Goal: Information Seeking & Learning: Learn about a topic

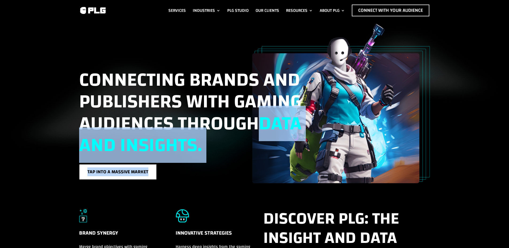
drag, startPoint x: 310, startPoint y: 138, endPoint x: 432, endPoint y: 141, distance: 122.9
click at [432, 141] on div "Connecting brands and publishers with gaming audiences through data and insight…" at bounding box center [254, 102] width 509 height 162
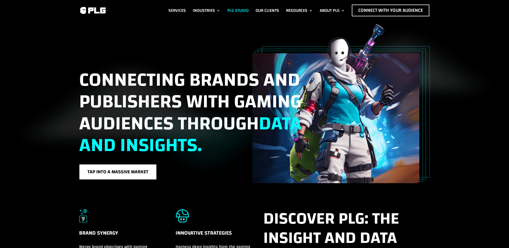
click at [232, 8] on link "PLG Studio" at bounding box center [237, 11] width 21 height 12
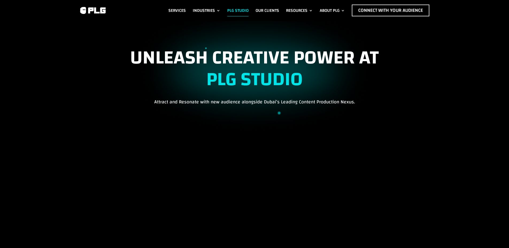
click at [100, 13] on img at bounding box center [92, 10] width 27 height 8
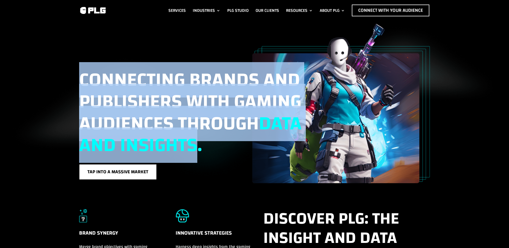
drag, startPoint x: 79, startPoint y: 75, endPoint x: 248, endPoint y: 141, distance: 180.8
click at [248, 141] on div "Connecting brands and publishers with gaming audiences through data and insight…" at bounding box center [254, 102] width 509 height 162
copy span "Connecting brands and publishers with gaming audiences through data and insights"
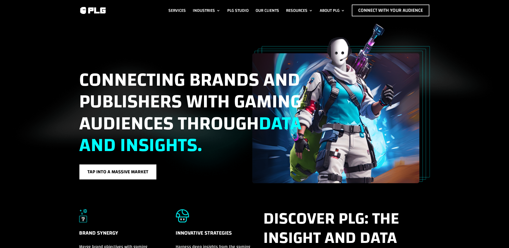
click at [74, 75] on div "Connecting brands and publishers with gaming audiences through data and insight…" at bounding box center [254, 102] width 509 height 162
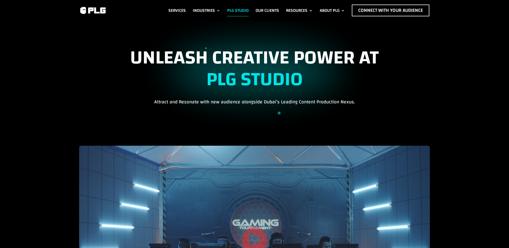
click at [94, 9] on img at bounding box center [92, 10] width 27 height 8
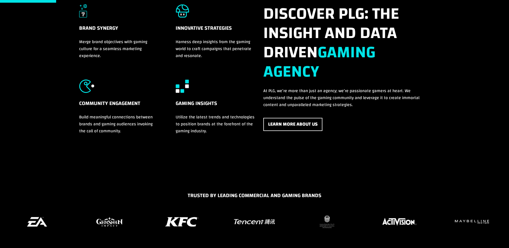
scroll to position [164, 0]
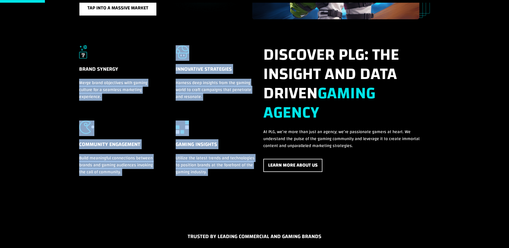
drag, startPoint x: 68, startPoint y: 65, endPoint x: 128, endPoint y: 69, distance: 60.6
click at [131, 69] on div "Brand Synergy Merge brand objectives with gaming culture for a seamless marketi…" at bounding box center [254, 121] width 509 height 204
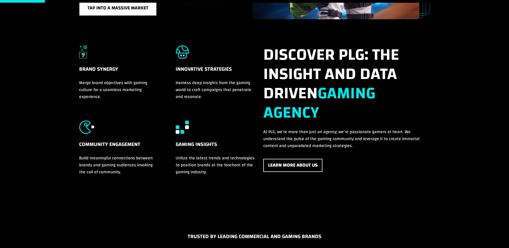
click at [157, 65] on div "Brand Synergy Merge brand objectives with gaming culture for a seamless marketi…" at bounding box center [254, 121] width 351 height 168
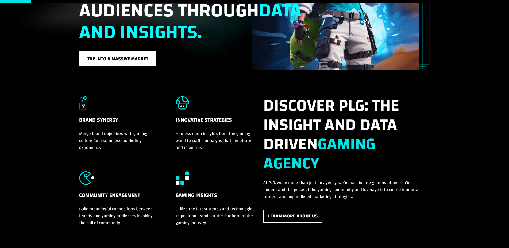
scroll to position [292, 0]
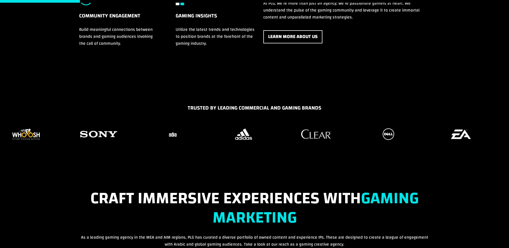
click at [273, 139] on figure "31 / 37" at bounding box center [244, 134] width 66 height 16
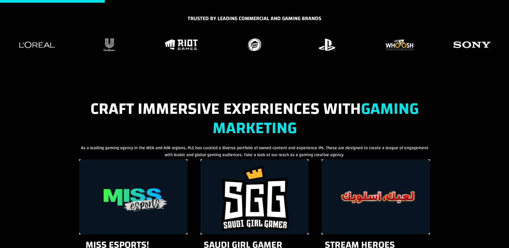
scroll to position [433, 0]
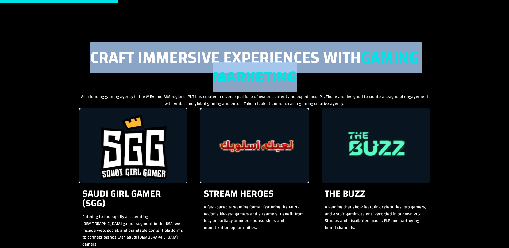
drag, startPoint x: 89, startPoint y: 52, endPoint x: 375, endPoint y: 82, distance: 287.8
click at [375, 82] on h2 "Craft Immersive Experiences with Gaming Marketing" at bounding box center [254, 70] width 351 height 45
copy h2 "Craft Immersive Experiences with Gaming Marketing"
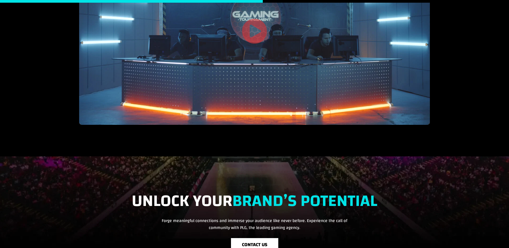
scroll to position [960, 0]
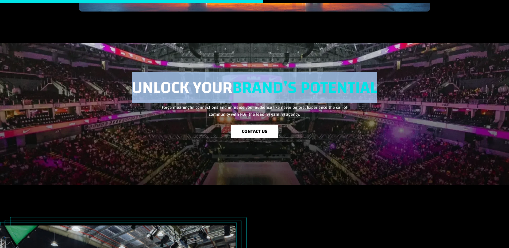
drag, startPoint x: 128, startPoint y: 80, endPoint x: 387, endPoint y: 84, distance: 258.3
click at [387, 84] on h2 "Unlock Your Brand’s Potential" at bounding box center [254, 91] width 351 height 26
copy h2 "Unlock Your Brand’s Potential"
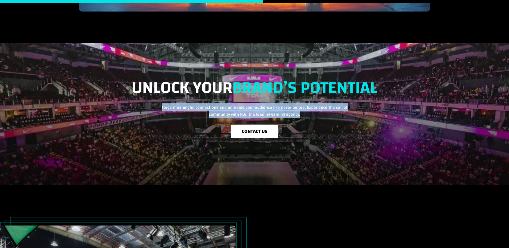
drag, startPoint x: 159, startPoint y: 102, endPoint x: 329, endPoint y: 110, distance: 169.6
click at [329, 110] on div "Unlock Your Brand’s Potential Forge meaningful connections and immerse your aud…" at bounding box center [254, 98] width 351 height 40
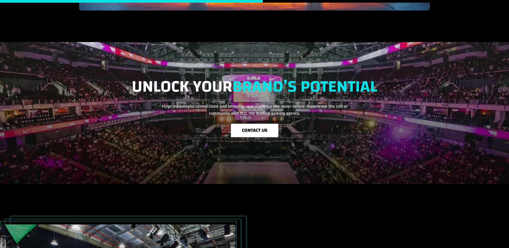
click at [342, 171] on span at bounding box center [254, 113] width 509 height 142
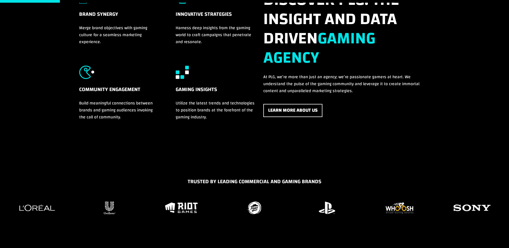
scroll to position [0, 0]
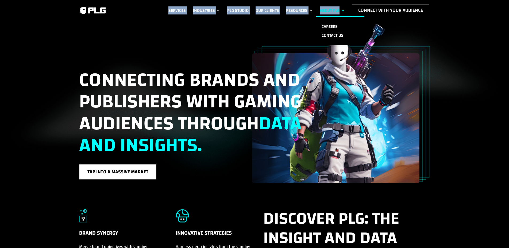
drag, startPoint x: 164, startPoint y: 7, endPoint x: 346, endPoint y: 10, distance: 182.0
click at [346, 10] on div "Services Industries F&B Industry Tech Industry Consumer Goods Industry Life & E…" at bounding box center [272, 11] width 316 height 12
copy ul "Services Industries F&B Industry Tech Industry Consumer Goods Industry Life & E…"
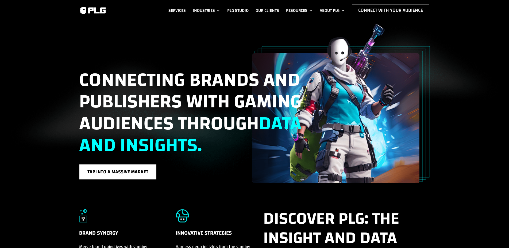
click at [443, 41] on div "Connecting brands and publishers with gaming audiences through data and insight…" at bounding box center [254, 102] width 509 height 162
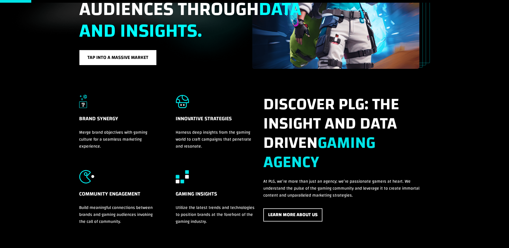
scroll to position [8, 0]
